Goal: Information Seeking & Learning: Learn about a topic

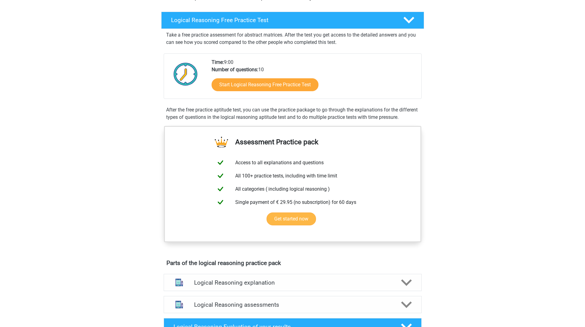
scroll to position [92, 0]
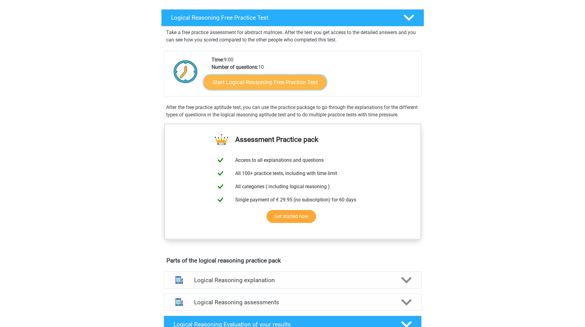
click at [293, 87] on link "Start Logical Reasoning Free Practice Test" at bounding box center [265, 82] width 123 height 15
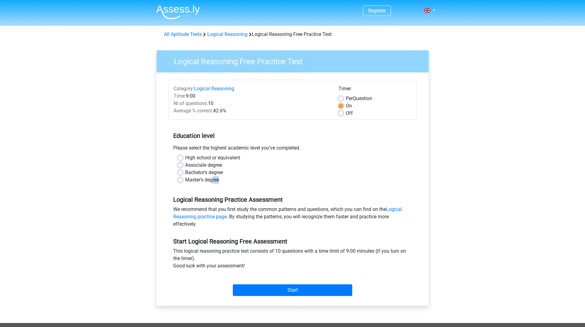
click at [212, 185] on div "High school or equivalent Associate degree Bachelor's degree Master's degree" at bounding box center [293, 171] width 248 height 34
click at [194, 178] on label "Master's degree" at bounding box center [202, 179] width 34 height 7
click at [183, 178] on input "Master's degree" at bounding box center [180, 179] width 5 height 6
radio input "true"
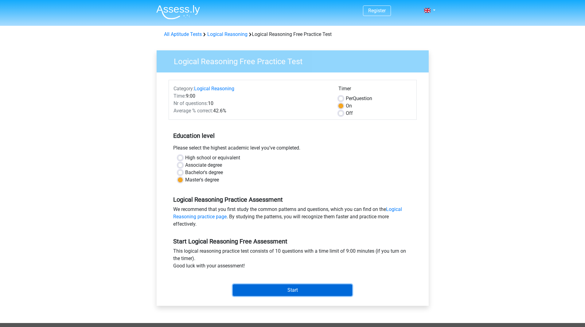
click at [292, 296] on input "Start" at bounding box center [292, 290] width 119 height 12
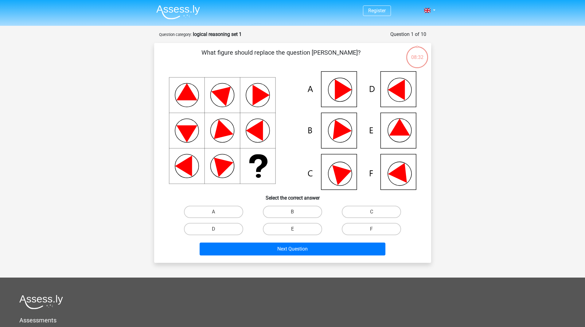
click at [382, 130] on icon at bounding box center [292, 130] width 247 height 119
drag, startPoint x: 392, startPoint y: 131, endPoint x: 381, endPoint y: 150, distance: 21.3
click at [393, 132] on icon at bounding box center [399, 127] width 21 height 17
click at [283, 227] on label "E" at bounding box center [292, 229] width 59 height 12
click at [292, 229] on input "E" at bounding box center [294, 231] width 4 height 4
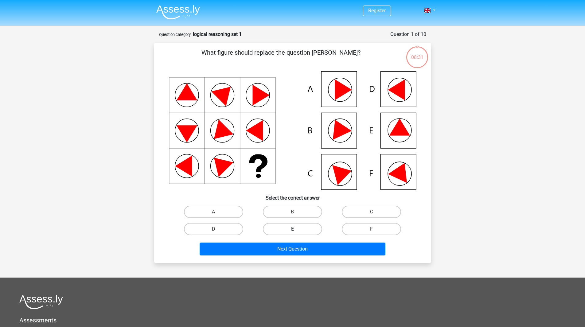
radio input "true"
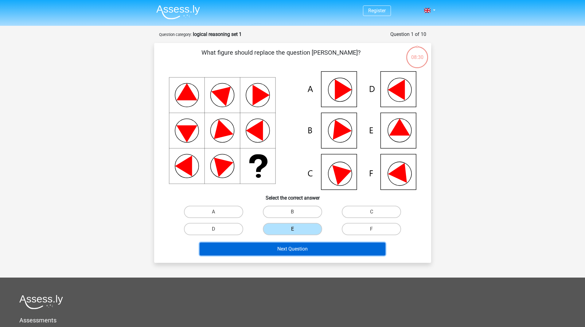
click at [291, 245] on button "Next Question" at bounding box center [293, 249] width 186 height 13
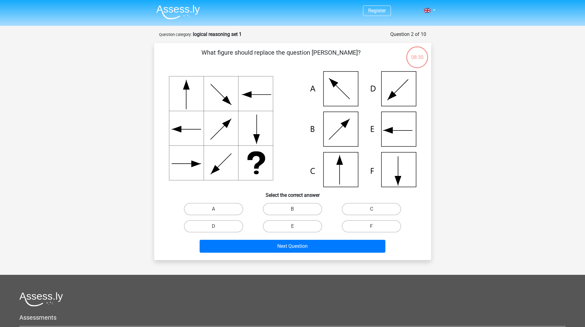
scroll to position [31, 0]
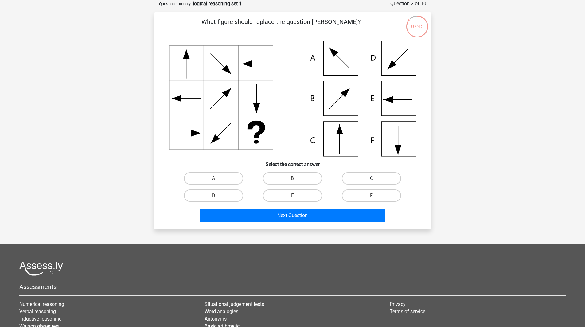
click at [374, 177] on label "C" at bounding box center [371, 178] width 59 height 12
click at [374, 178] on input "C" at bounding box center [374, 180] width 4 height 4
radio input "true"
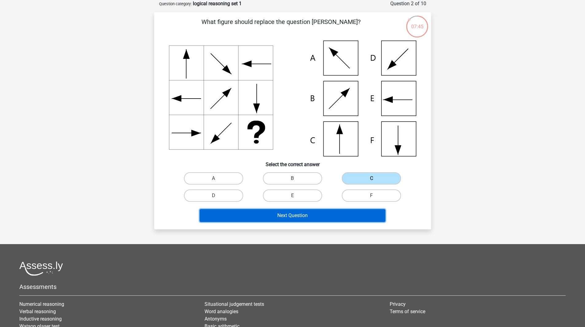
click at [321, 216] on button "Next Question" at bounding box center [293, 215] width 186 height 13
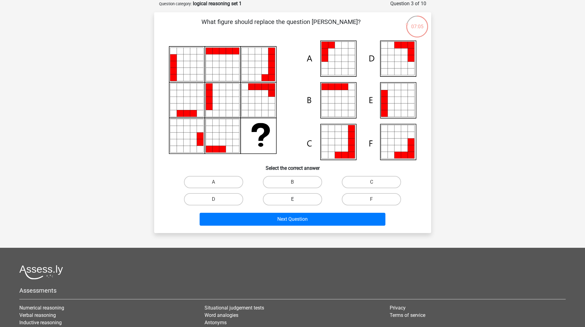
click at [305, 193] on label "E" at bounding box center [292, 199] width 59 height 12
click at [296, 199] on input "E" at bounding box center [294, 201] width 4 height 4
radio input "true"
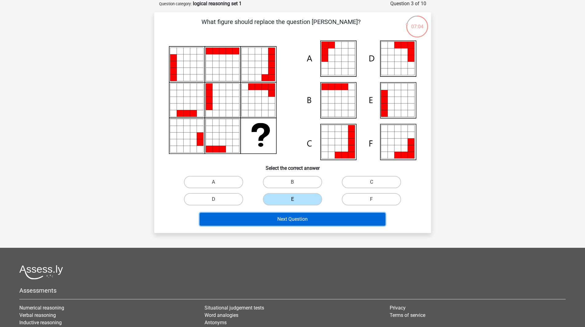
click at [306, 219] on button "Next Question" at bounding box center [293, 219] width 186 height 13
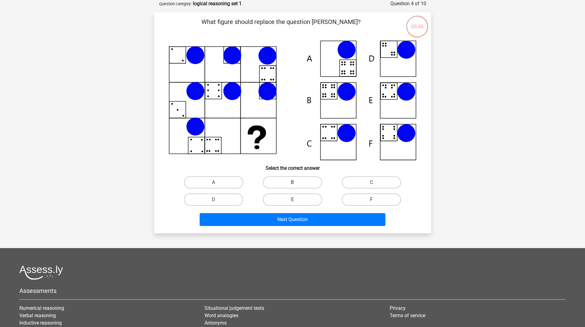
drag, startPoint x: 313, startPoint y: 183, endPoint x: 313, endPoint y: 186, distance: 3.4
click at [313, 184] on label "B" at bounding box center [292, 182] width 59 height 12
click at [296, 184] on input "B" at bounding box center [294, 184] width 4 height 4
radio input "true"
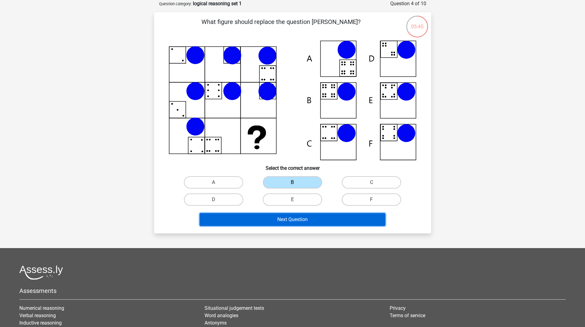
click at [290, 219] on button "Next Question" at bounding box center [293, 219] width 186 height 13
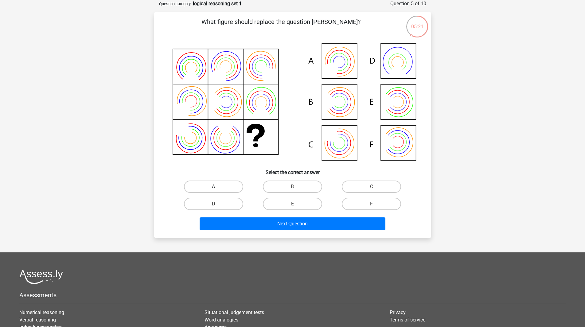
click at [232, 187] on label "A" at bounding box center [213, 187] width 59 height 12
click at [217, 187] on input "A" at bounding box center [215, 189] width 4 height 4
radio input "true"
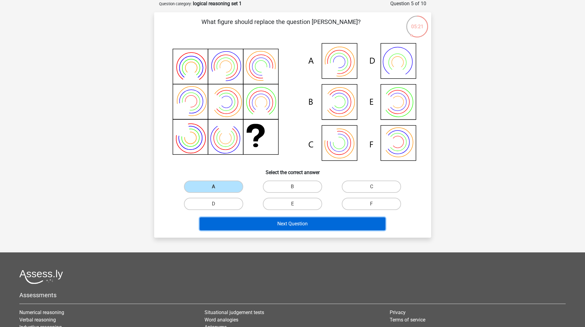
click at [267, 220] on button "Next Question" at bounding box center [293, 223] width 186 height 13
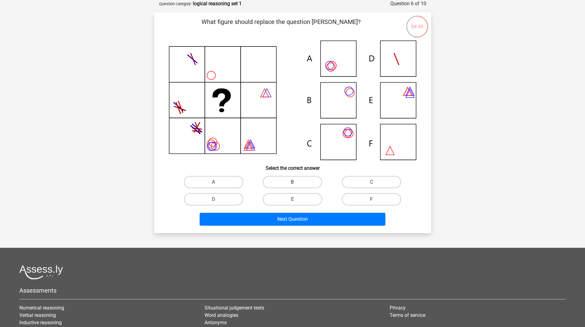
click at [291, 176] on label "B" at bounding box center [292, 182] width 59 height 12
click at [292, 182] on input "B" at bounding box center [294, 184] width 4 height 4
radio input "true"
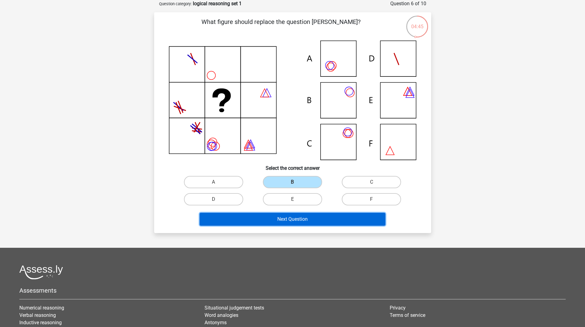
click at [322, 223] on button "Next Question" at bounding box center [293, 219] width 186 height 13
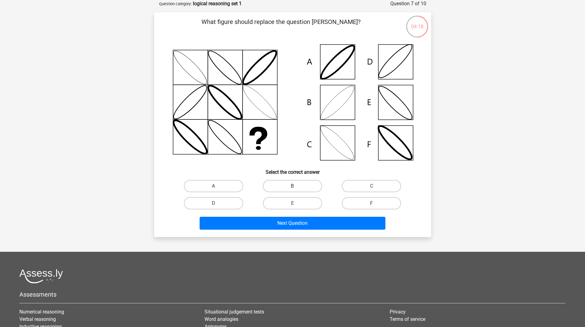
click at [302, 184] on label "B" at bounding box center [292, 186] width 59 height 12
click at [296, 186] on input "B" at bounding box center [294, 188] width 4 height 4
radio input "true"
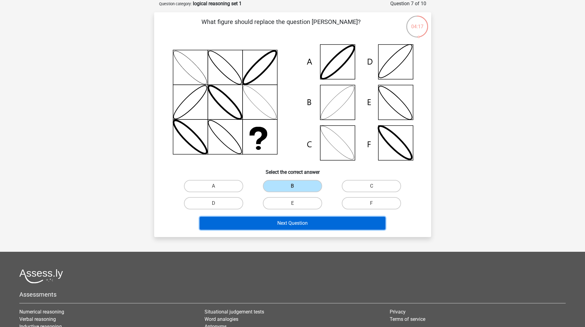
click at [299, 224] on button "Next Question" at bounding box center [293, 223] width 186 height 13
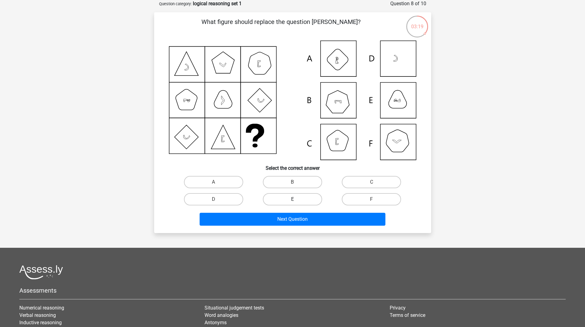
click at [307, 196] on label "E" at bounding box center [292, 199] width 59 height 12
click at [296, 199] on input "E" at bounding box center [294, 201] width 4 height 4
radio input "true"
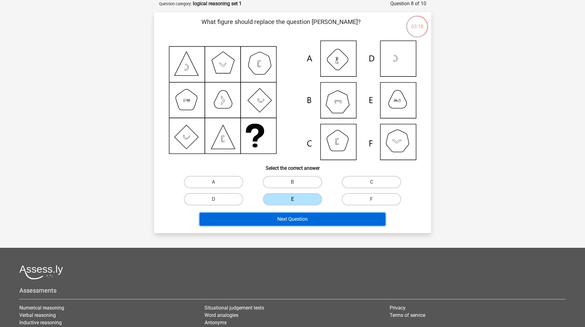
click at [308, 220] on button "Next Question" at bounding box center [293, 219] width 186 height 13
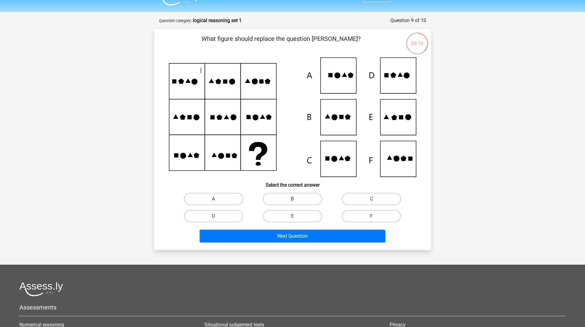
scroll to position [0, 0]
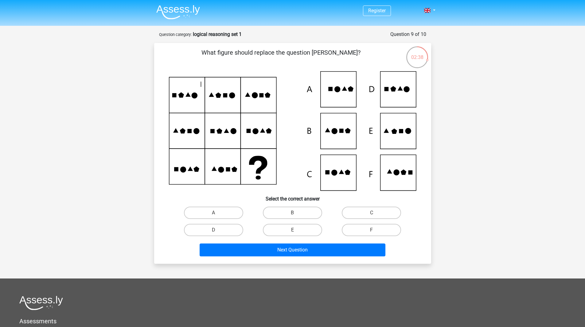
drag, startPoint x: 307, startPoint y: 230, endPoint x: 307, endPoint y: 239, distance: 8.6
click at [307, 231] on label "E" at bounding box center [292, 230] width 59 height 12
click at [296, 231] on input "E" at bounding box center [294, 232] width 4 height 4
radio input "true"
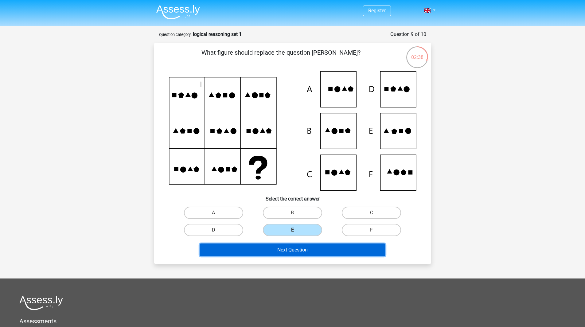
click at [314, 250] on button "Next Question" at bounding box center [293, 249] width 186 height 13
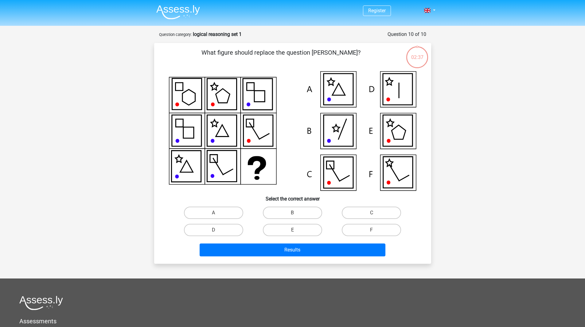
scroll to position [31, 0]
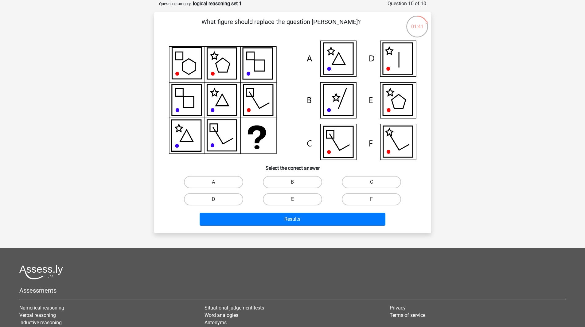
click at [217, 199] on input "D" at bounding box center [215, 201] width 4 height 4
radio input "true"
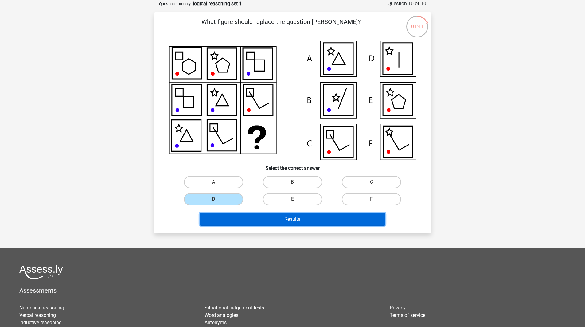
click at [265, 221] on button "Results" at bounding box center [293, 219] width 186 height 13
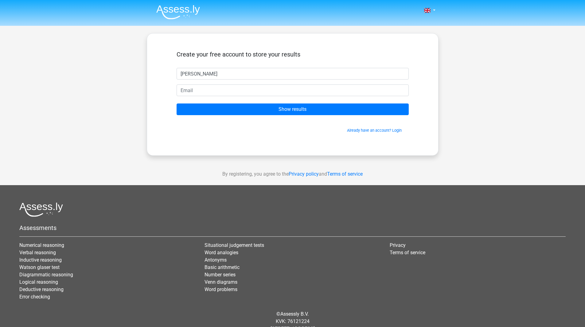
type input "Anna"
click at [200, 92] on input "email" at bounding box center [293, 90] width 232 height 12
type input "ignate.anna@gmail.com"
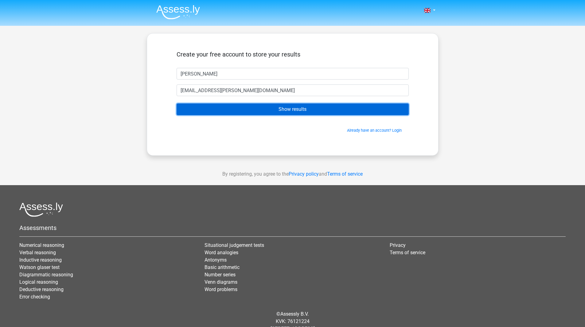
click at [227, 107] on input "Show results" at bounding box center [293, 109] width 232 height 12
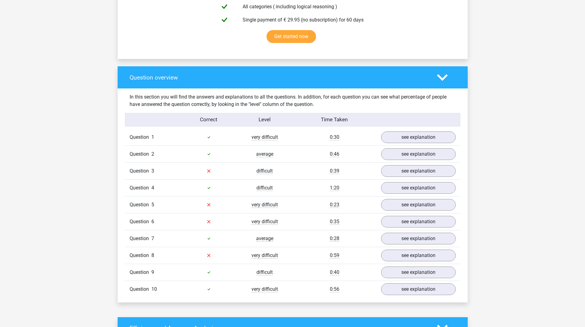
scroll to position [399, 0]
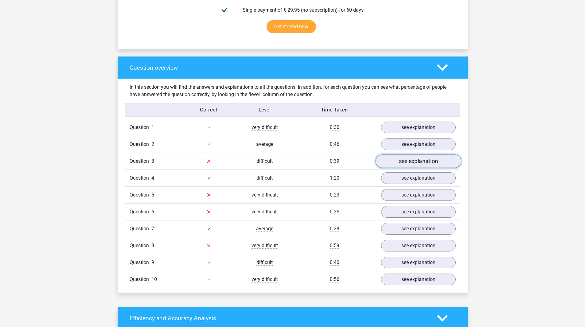
click at [408, 161] on link "see explanation" at bounding box center [418, 161] width 86 height 14
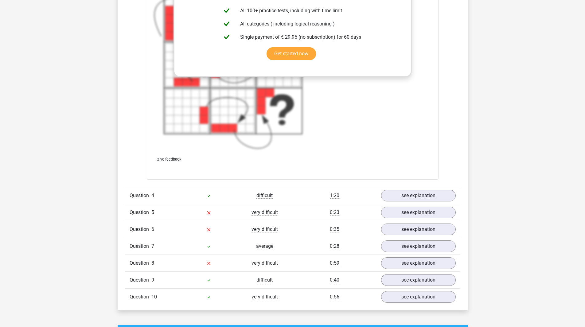
scroll to position [860, 0]
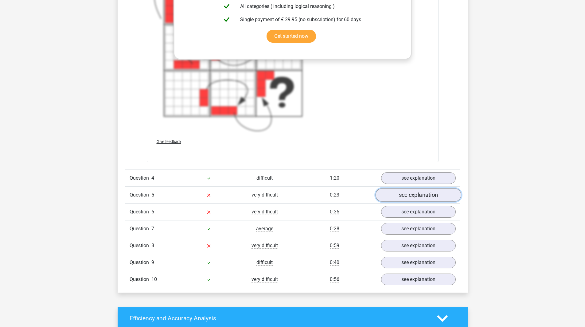
click at [417, 197] on link "see explanation" at bounding box center [418, 195] width 86 height 14
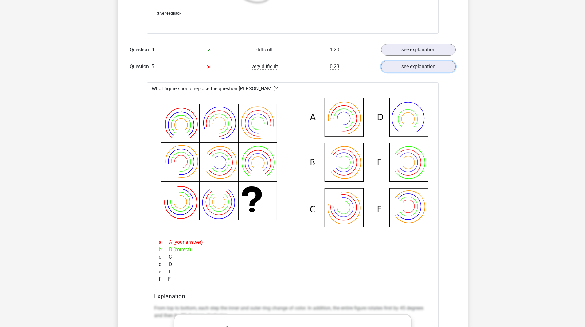
scroll to position [983, 0]
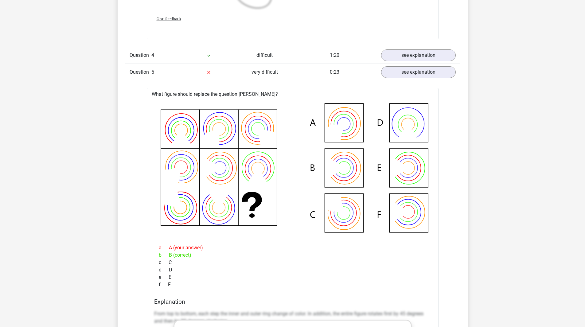
drag, startPoint x: 496, startPoint y: 126, endPoint x: 496, endPoint y: 142, distance: 15.4
click at [496, 142] on div "Go premium [PERSON_NAME] [EMAIL_ADDRESS][PERSON_NAME][DOMAIN_NAME]" at bounding box center [292, 135] width 585 height 2236
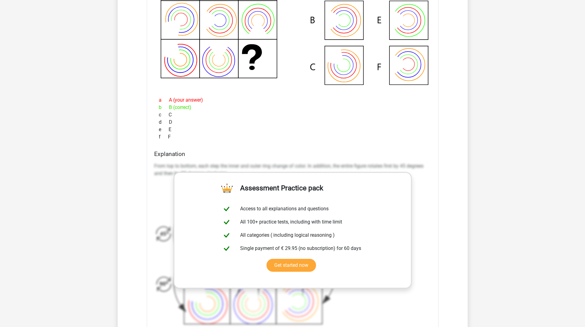
scroll to position [1167, 0]
